Goal: Transaction & Acquisition: Purchase product/service

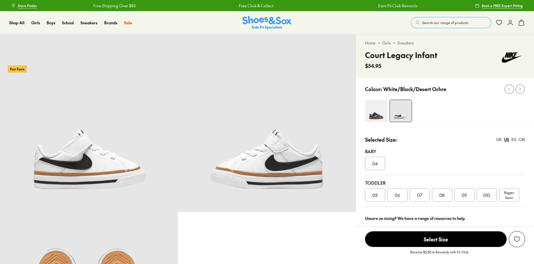
select select "*"
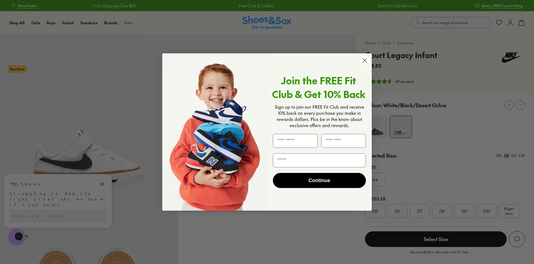
click at [365, 60] on circle "Close dialog" at bounding box center [364, 60] width 9 height 9
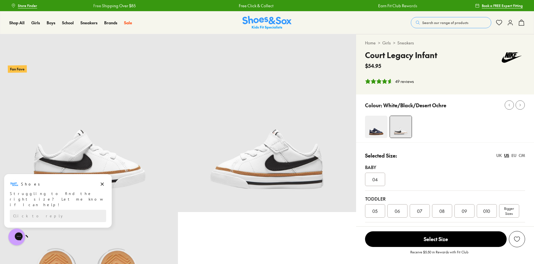
click at [356, 28] on div "Shop All Shop All Shop All New Arrivals Up to 40% Off Sale Online Only Best Sel…" at bounding box center [267, 22] width 534 height 23
click at [105, 187] on button "Dismiss campaign" at bounding box center [102, 184] width 8 height 8
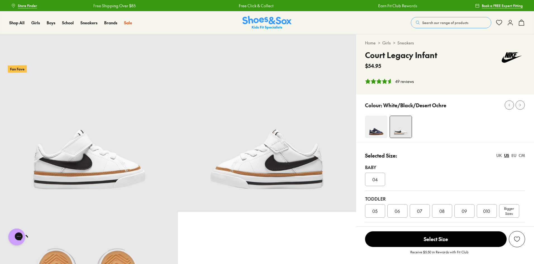
click at [469, 214] on div "09" at bounding box center [465, 210] width 20 height 13
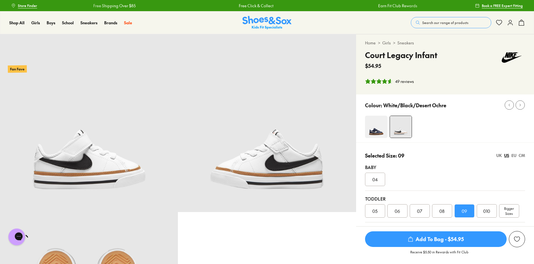
click at [473, 112] on div "Colour: White/Black/Desert Ochre" at bounding box center [445, 118] width 178 height 48
click at [448, 238] on span "Add To Bag - $54.95" at bounding box center [436, 239] width 142 height 16
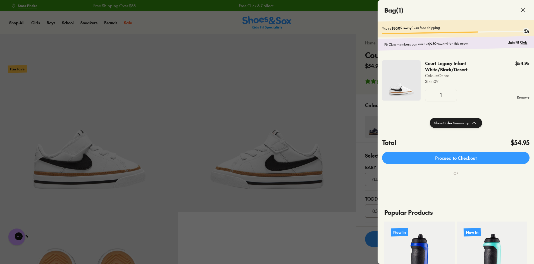
click at [317, 20] on div at bounding box center [267, 132] width 534 height 264
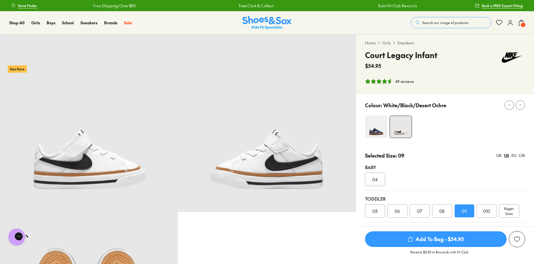
click at [446, 20] on button "Search our range of products" at bounding box center [451, 22] width 81 height 11
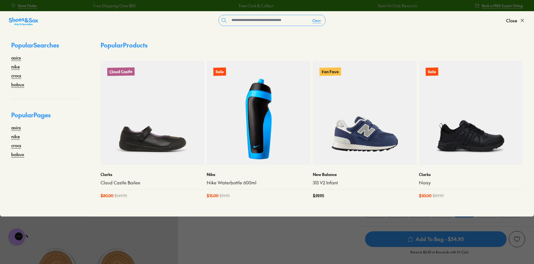
click at [516, 20] on span "Close" at bounding box center [512, 20] width 11 height 7
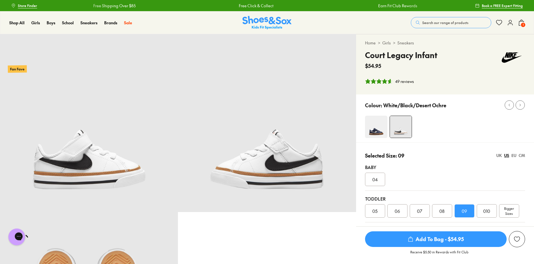
click at [464, 22] on span "Search our range of products" at bounding box center [446, 22] width 46 height 5
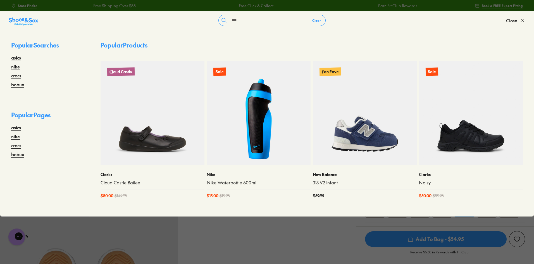
type input "****"
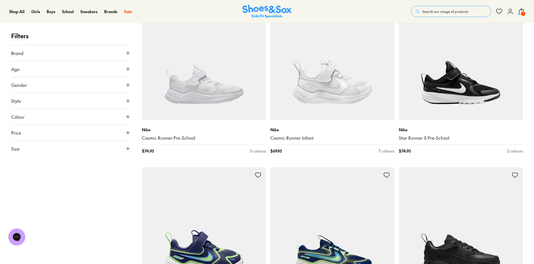
scroll to position [1146, 0]
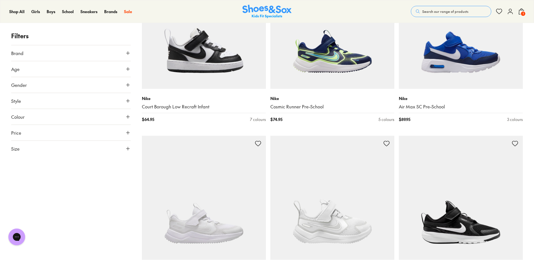
click at [351, 71] on img at bounding box center [333, 27] width 124 height 124
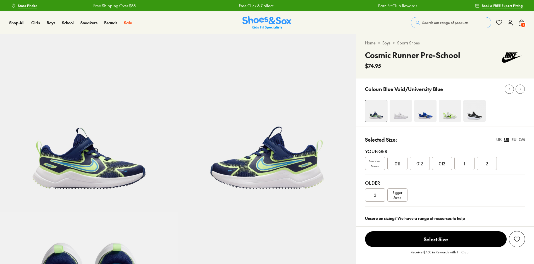
click at [469, 114] on img at bounding box center [475, 111] width 22 height 22
select select "*"
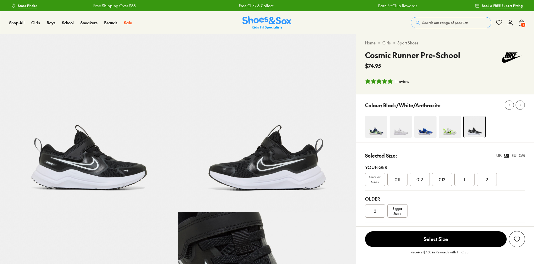
click at [374, 178] on span "Smaller Sizes" at bounding box center [376, 179] width 20 height 10
select select "*"
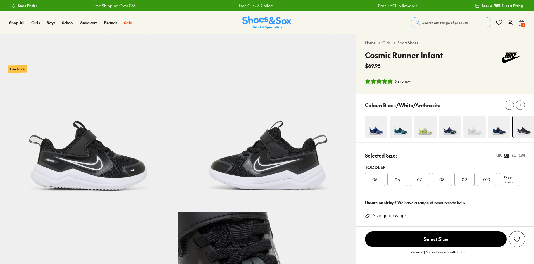
click at [469, 166] on div "Toddler" at bounding box center [445, 167] width 160 height 7
select select "*"
click at [465, 178] on span "09" at bounding box center [464, 179] width 5 height 7
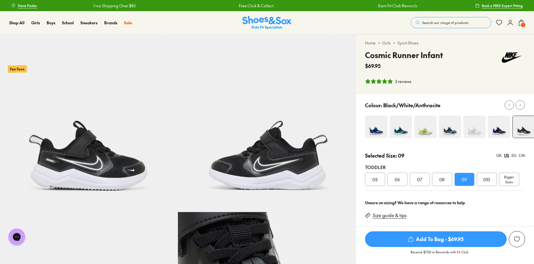
scroll to position [84, 0]
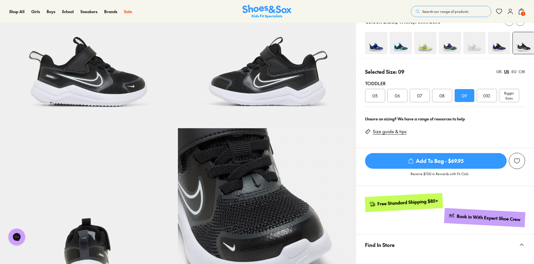
click at [426, 160] on span "Add To Bag - $69.95" at bounding box center [436, 161] width 142 height 16
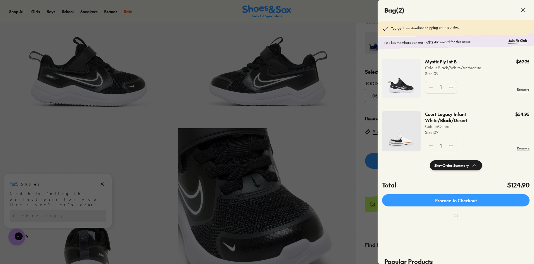
click at [514, 41] on link "Join Fit Club" at bounding box center [518, 40] width 19 height 5
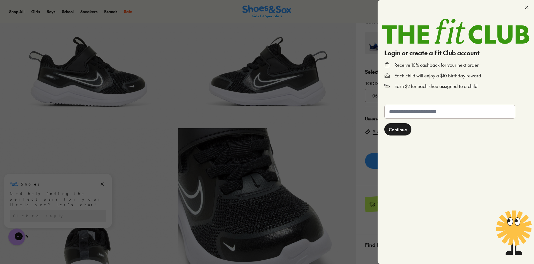
click at [530, 8] on div at bounding box center [456, 7] width 157 height 15
click at [528, 6] on use at bounding box center [527, 7] width 3 height 3
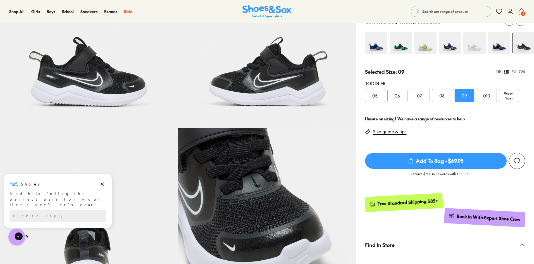
click at [521, 9] on icon at bounding box center [522, 11] width 7 height 7
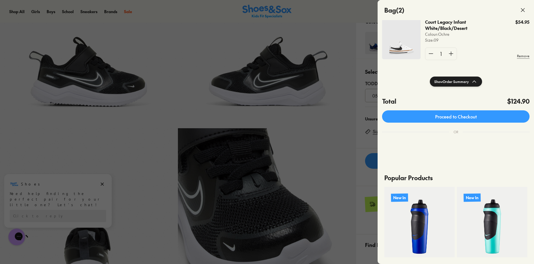
click at [461, 113] on link "Proceed to Checkout" at bounding box center [456, 116] width 148 height 12
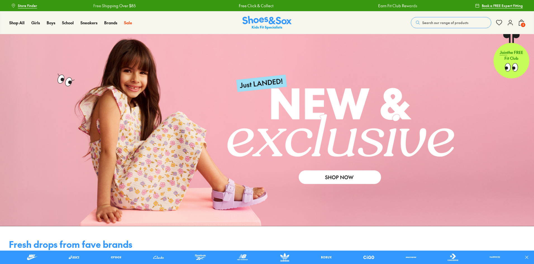
click at [509, 23] on icon at bounding box center [510, 22] width 7 height 7
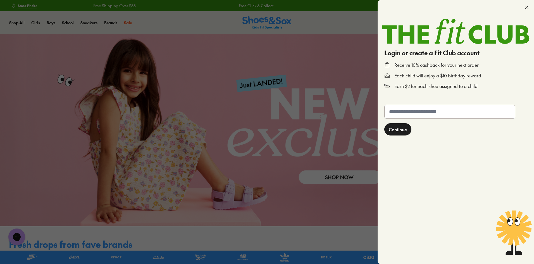
click at [433, 115] on input "text" at bounding box center [450, 111] width 131 height 13
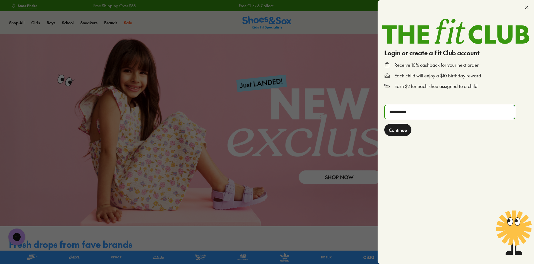
type input "**********"
click at [385, 124] on button "Continue" at bounding box center [398, 130] width 27 height 12
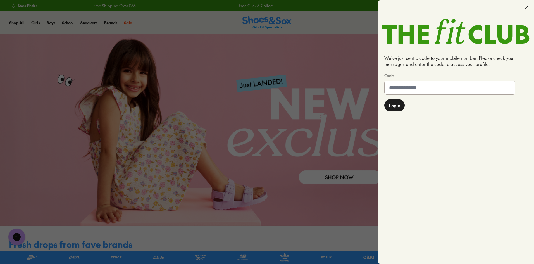
click at [427, 89] on input at bounding box center [450, 87] width 131 height 13
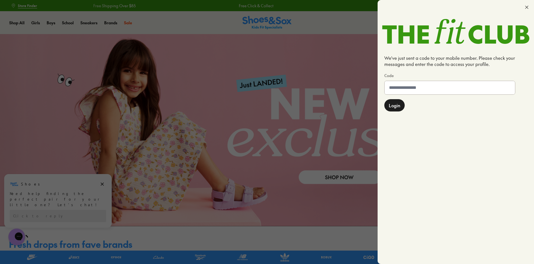
click at [427, 89] on input at bounding box center [450, 87] width 131 height 13
type input "******"
click at [395, 104] on span "Login" at bounding box center [394, 106] width 11 height 7
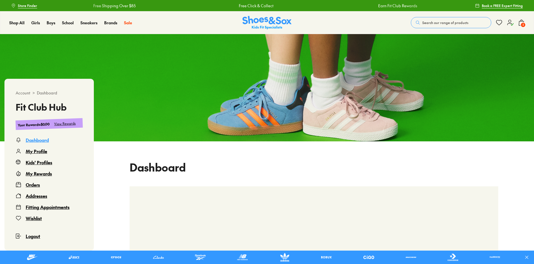
click at [523, 23] on span "2" at bounding box center [524, 25] width 6 height 6
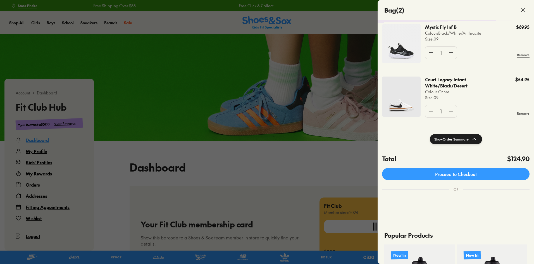
scroll to position [84, 0]
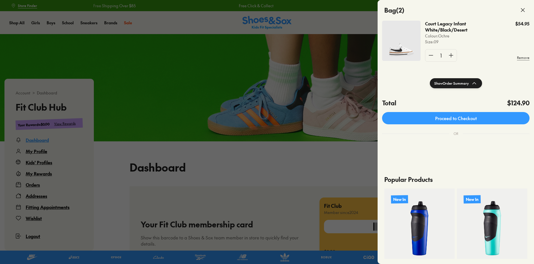
click at [477, 115] on link "Proceed to Checkout" at bounding box center [456, 118] width 148 height 12
